Goal: Information Seeking & Learning: Learn about a topic

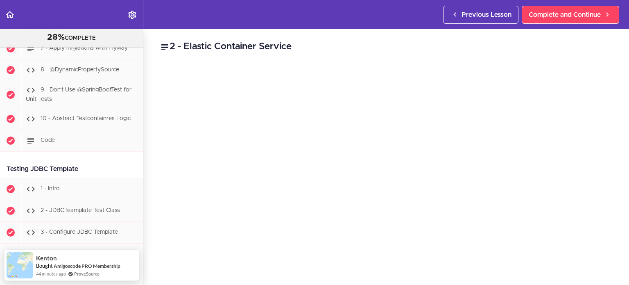
scroll to position [3931, 0]
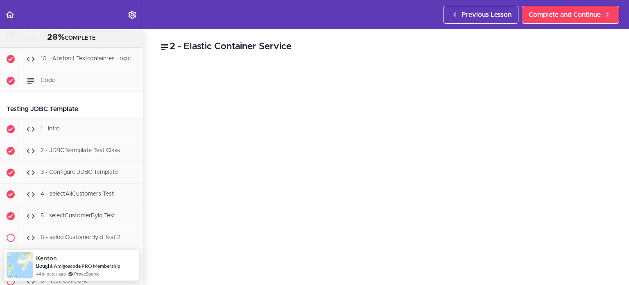
click at [94, 100] on div "Testing JDBC Template" at bounding box center [71, 109] width 143 height 18
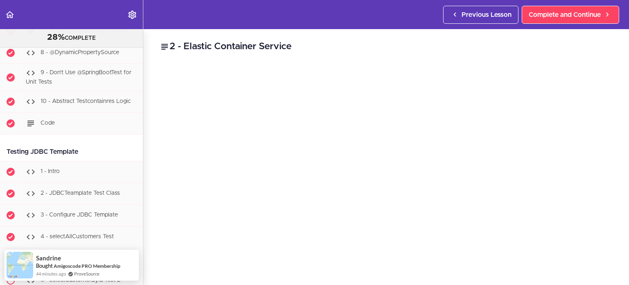
scroll to position [3927, 0]
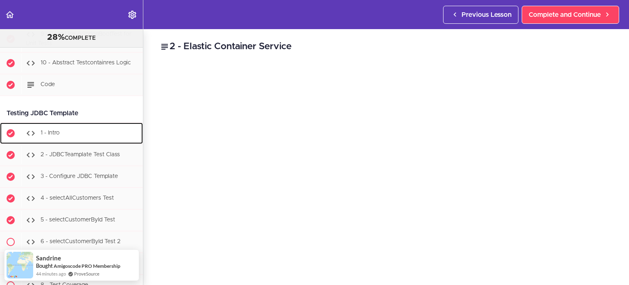
click at [43, 130] on span "1 - Intro" at bounding box center [50, 133] width 19 height 6
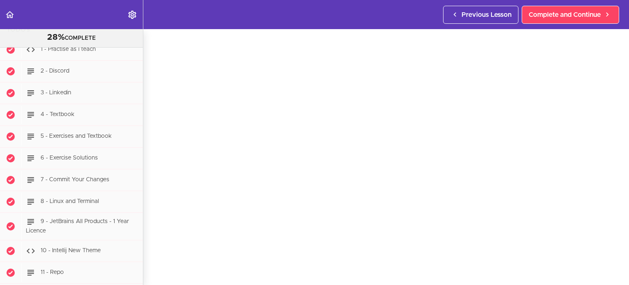
scroll to position [81, 0]
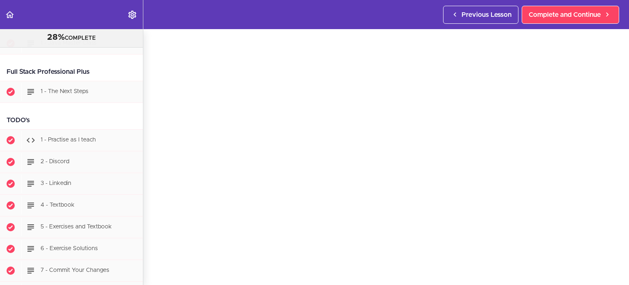
click at [89, 67] on div "Full Stack Professional Plus" at bounding box center [71, 72] width 143 height 18
click at [79, 72] on div "Full Stack Professional Plus" at bounding box center [71, 72] width 143 height 18
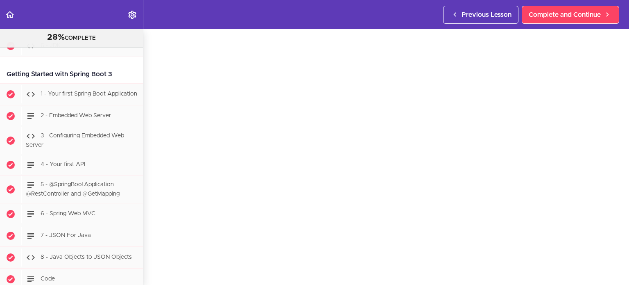
scroll to position [578, 0]
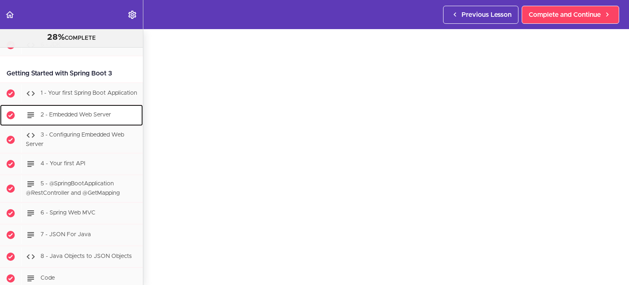
click at [88, 117] on span "2 - Embedded Web Server" at bounding box center [76, 115] width 70 height 6
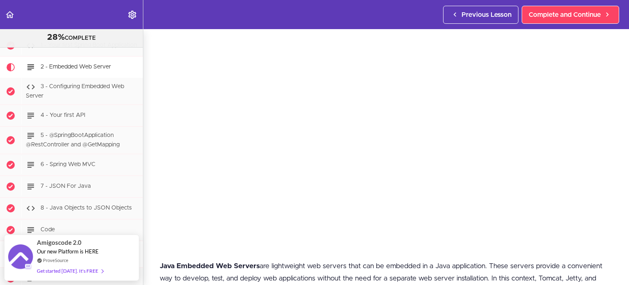
scroll to position [82, 0]
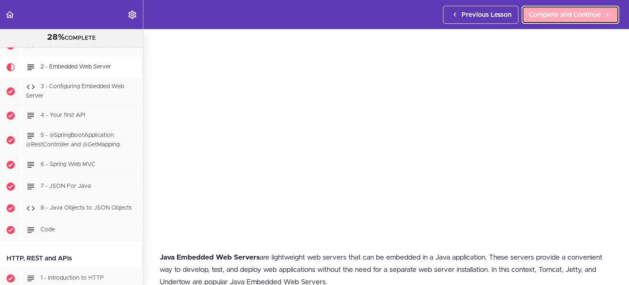
click at [565, 11] on span "Complete and Continue" at bounding box center [565, 15] width 72 height 10
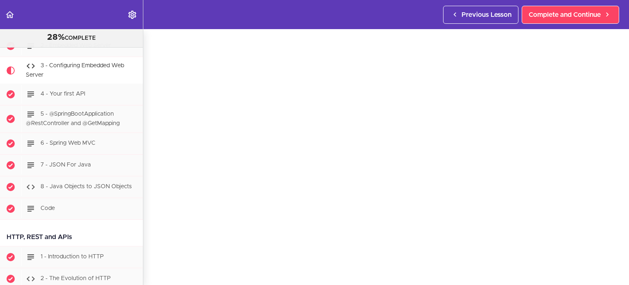
scroll to position [49, 0]
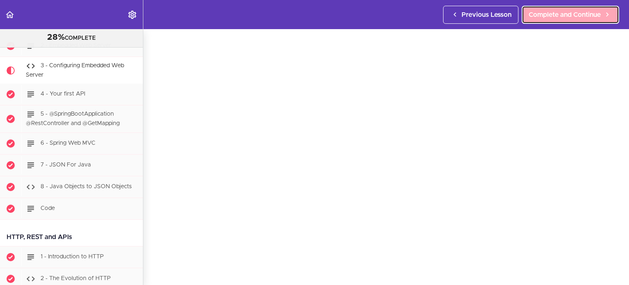
click at [537, 13] on span "Complete and Continue" at bounding box center [565, 15] width 72 height 10
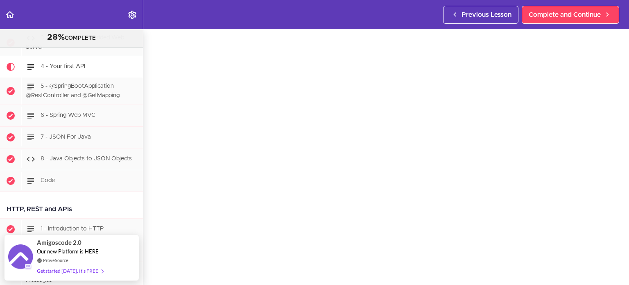
scroll to position [49, 0]
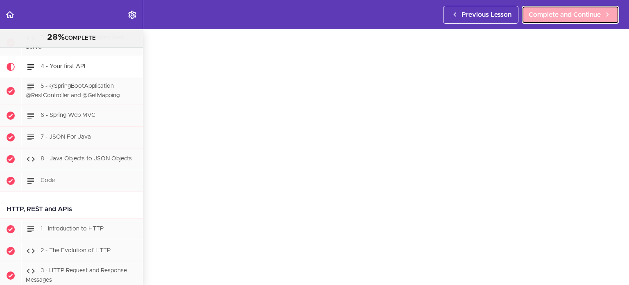
click at [549, 21] on link "Complete and Continue" at bounding box center [570, 15] width 97 height 18
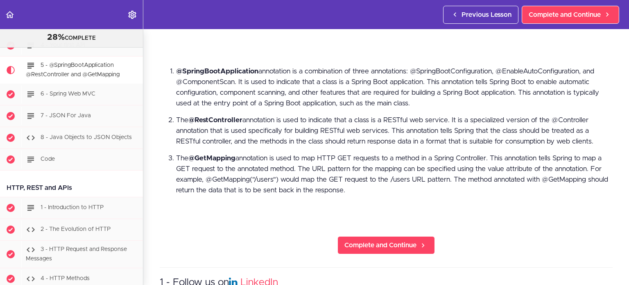
scroll to position [441, 0]
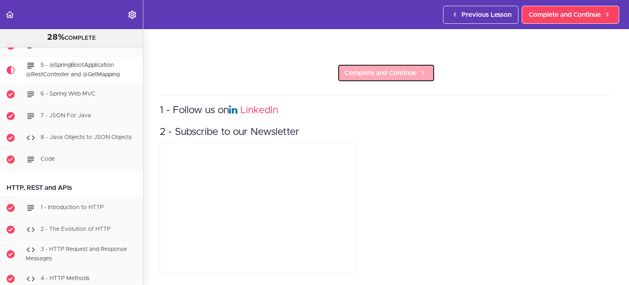
click at [376, 68] on span "Complete and Continue" at bounding box center [380, 73] width 72 height 10
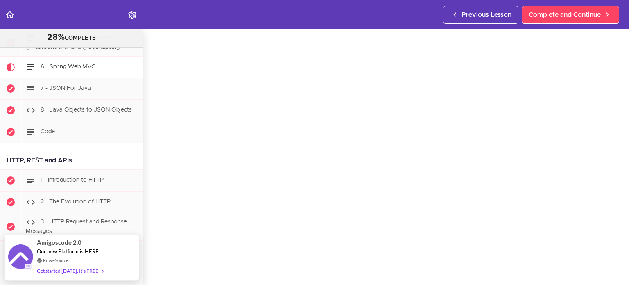
scroll to position [33, 0]
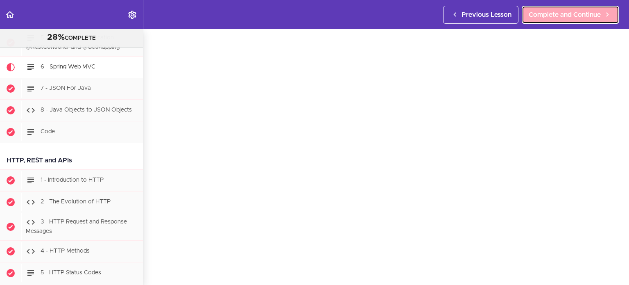
click at [545, 11] on span "Complete and Continue" at bounding box center [565, 15] width 72 height 10
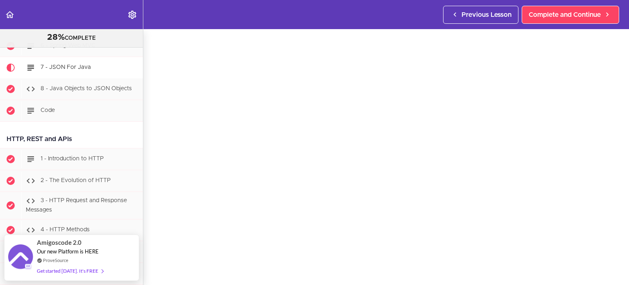
scroll to position [49, 0]
